Goal: Task Accomplishment & Management: Manage account settings

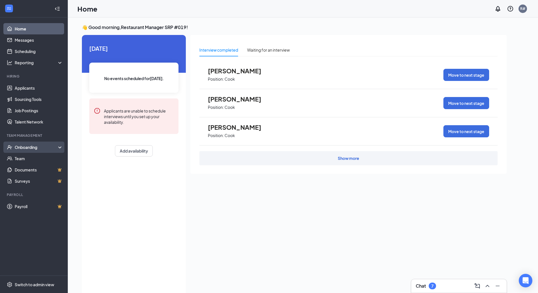
click at [26, 148] on div "Onboarding" at bounding box center [36, 148] width 43 height 6
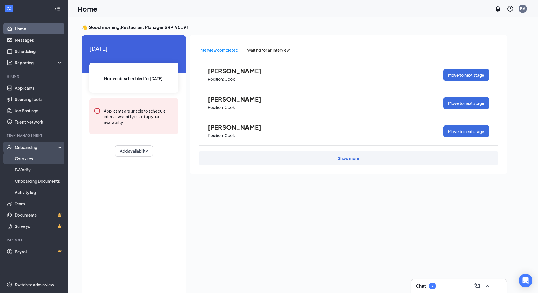
click at [35, 159] on link "Overview" at bounding box center [39, 158] width 48 height 11
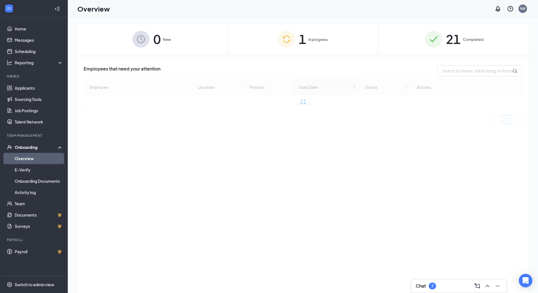
click at [302, 43] on span "1" at bounding box center [302, 38] width 7 height 19
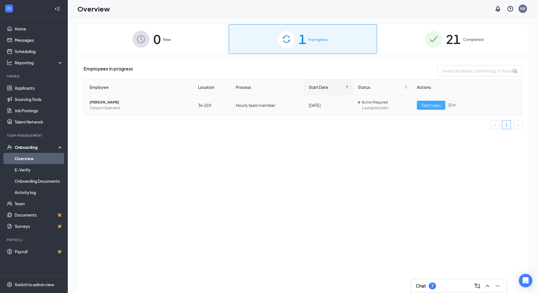
click at [429, 104] on span "Start tasks" at bounding box center [430, 105] width 19 height 6
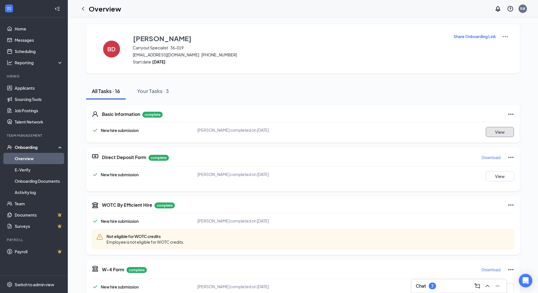
click at [495, 133] on button "View" at bounding box center [499, 132] width 28 height 10
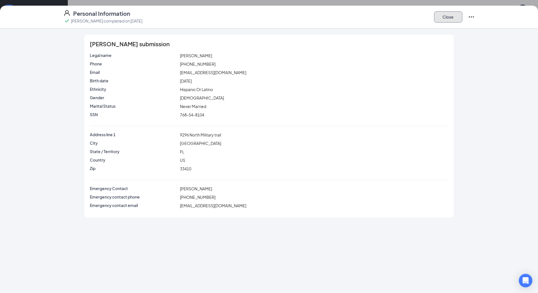
click at [450, 19] on button "Close" at bounding box center [448, 16] width 28 height 11
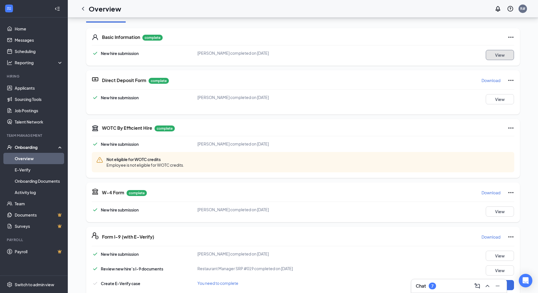
scroll to position [141, 0]
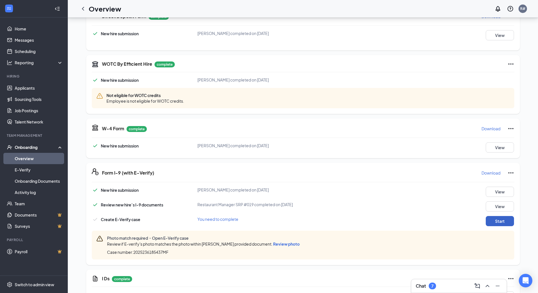
click at [495, 222] on button "Start" at bounding box center [499, 221] width 28 height 10
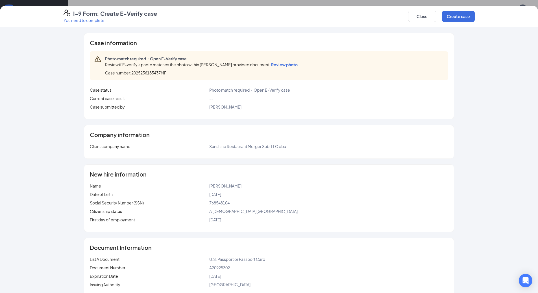
click at [288, 66] on span "Review photo" at bounding box center [284, 64] width 27 height 5
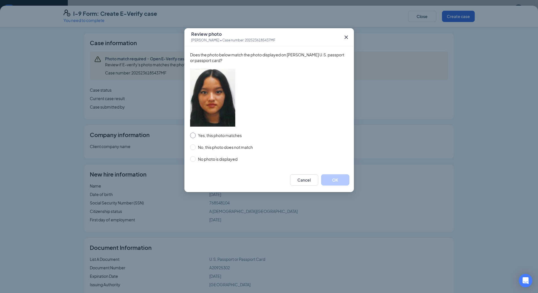
click at [193, 135] on input "Yes, this photo matches" at bounding box center [193, 136] width 6 height 6
radio input "true"
click at [334, 182] on button "OK" at bounding box center [335, 179] width 28 height 11
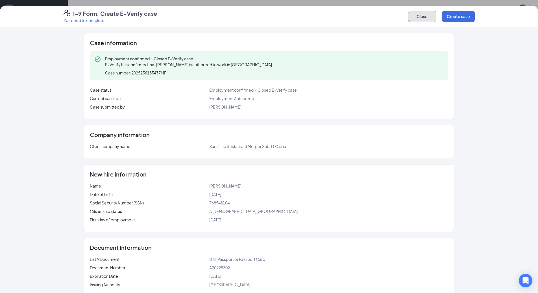
click at [420, 19] on button "Close" at bounding box center [422, 16] width 28 height 11
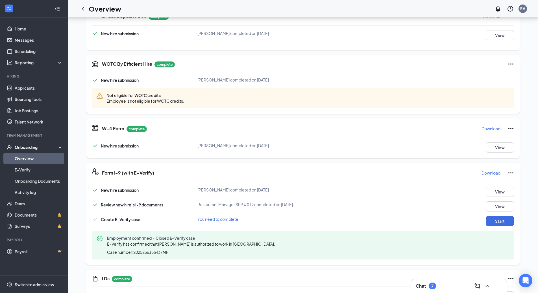
click at [499, 216] on div "New hire submission [PERSON_NAME] completed on [DATE] View Review new hire’s I-…" at bounding box center [303, 223] width 422 height 73
click at [498, 221] on button "Start" at bounding box center [499, 221] width 28 height 10
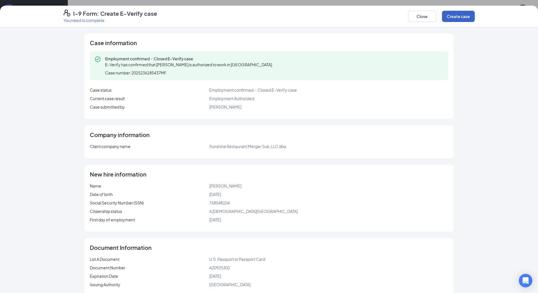
click at [459, 15] on button "Create case" at bounding box center [458, 16] width 33 height 11
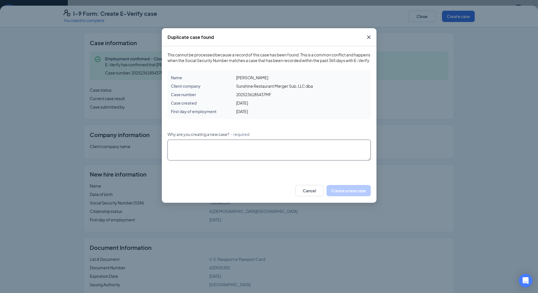
click at [191, 151] on textarea "Why are you creating a new case? ・required" at bounding box center [268, 150] width 203 height 21
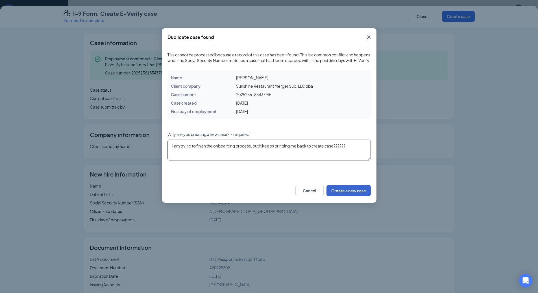
type textarea "I am trying to finish the onboarding process, but it keeps bringing me back to …"
click at [344, 196] on button "Create a new case" at bounding box center [348, 190] width 44 height 11
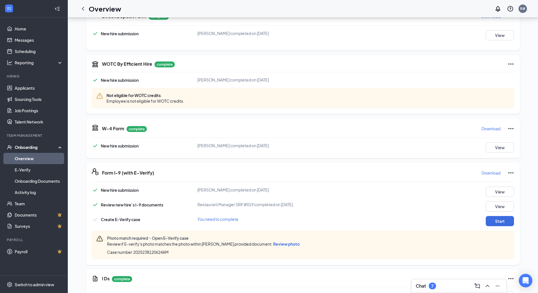
click at [286, 245] on span "Review photo" at bounding box center [286, 244] width 27 height 5
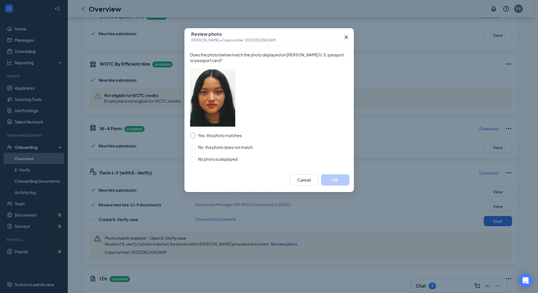
click at [191, 136] on input "Yes, this photo matches" at bounding box center [193, 136] width 6 height 6
radio input "true"
click at [328, 177] on button "OK" at bounding box center [335, 179] width 28 height 11
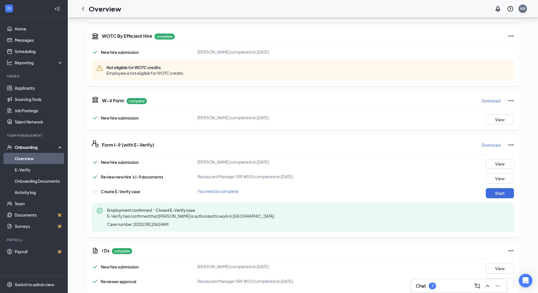
scroll to position [169, 0]
